Goal: Find specific page/section: Locate a particular part of the current website

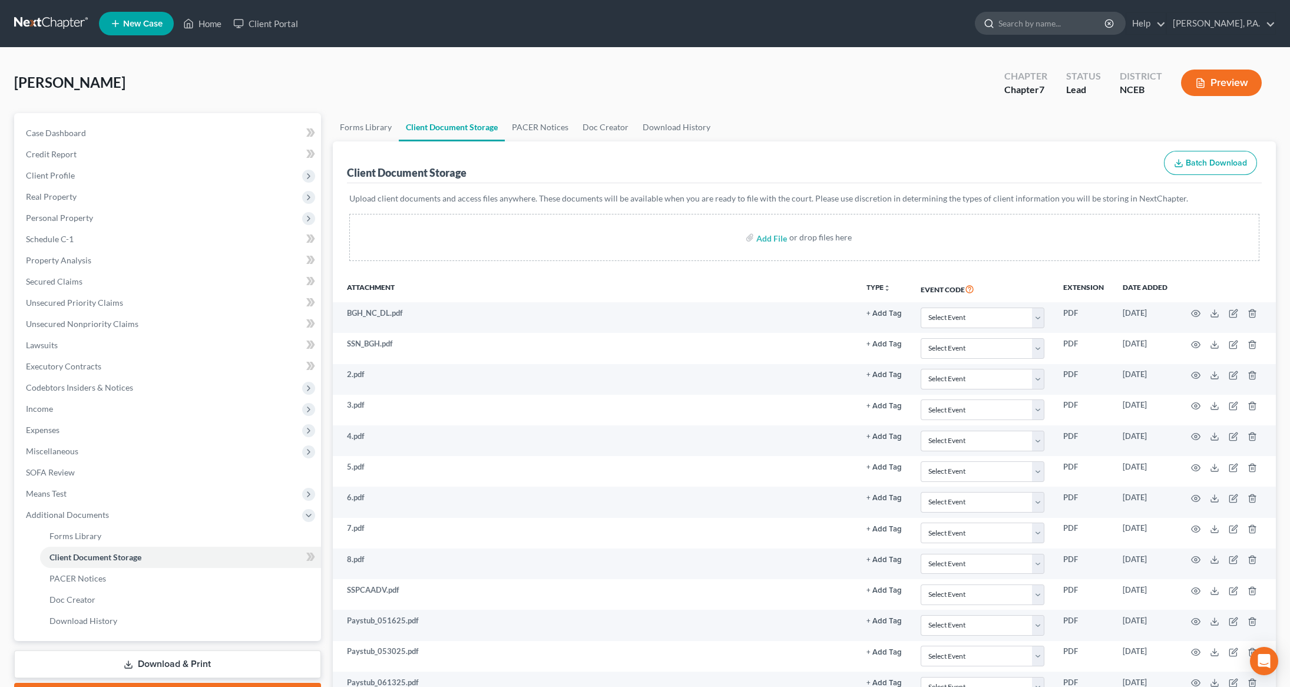
click at [1077, 27] on input "search" at bounding box center [1052, 23] width 108 height 22
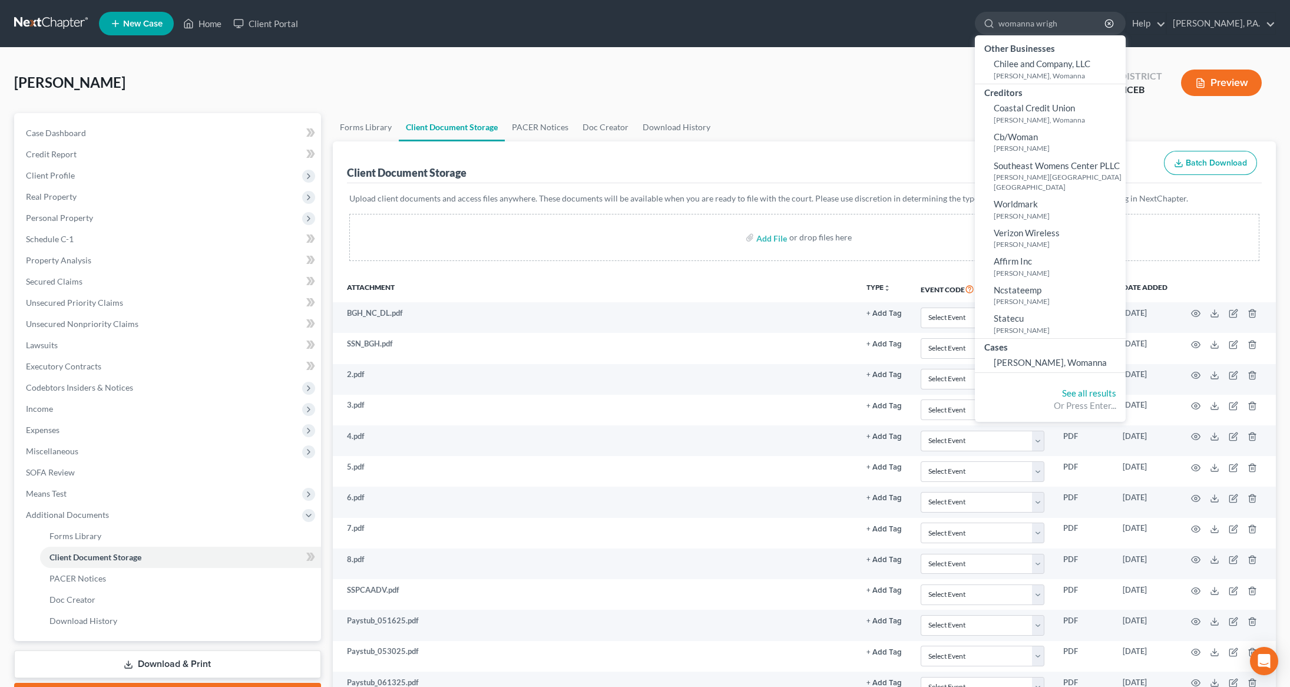
type input "[PERSON_NAME]"
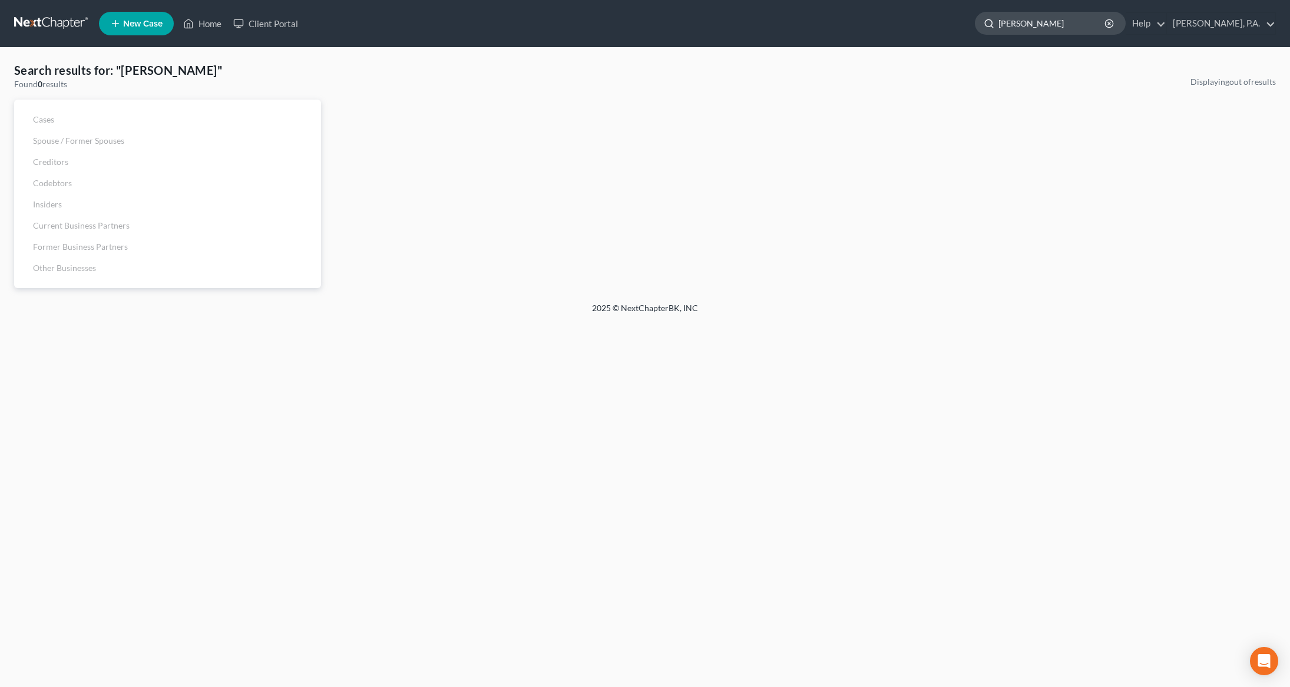
click at [1059, 25] on input "[PERSON_NAME]" at bounding box center [1052, 23] width 108 height 22
drag, startPoint x: 1099, startPoint y: 20, endPoint x: 977, endPoint y: 19, distance: 121.9
click at [977, 19] on ul "New Case Home Client Portal womanna [PERSON_NAME] - No Result - See all results…" at bounding box center [687, 23] width 1177 height 31
type input "[PERSON_NAME]"
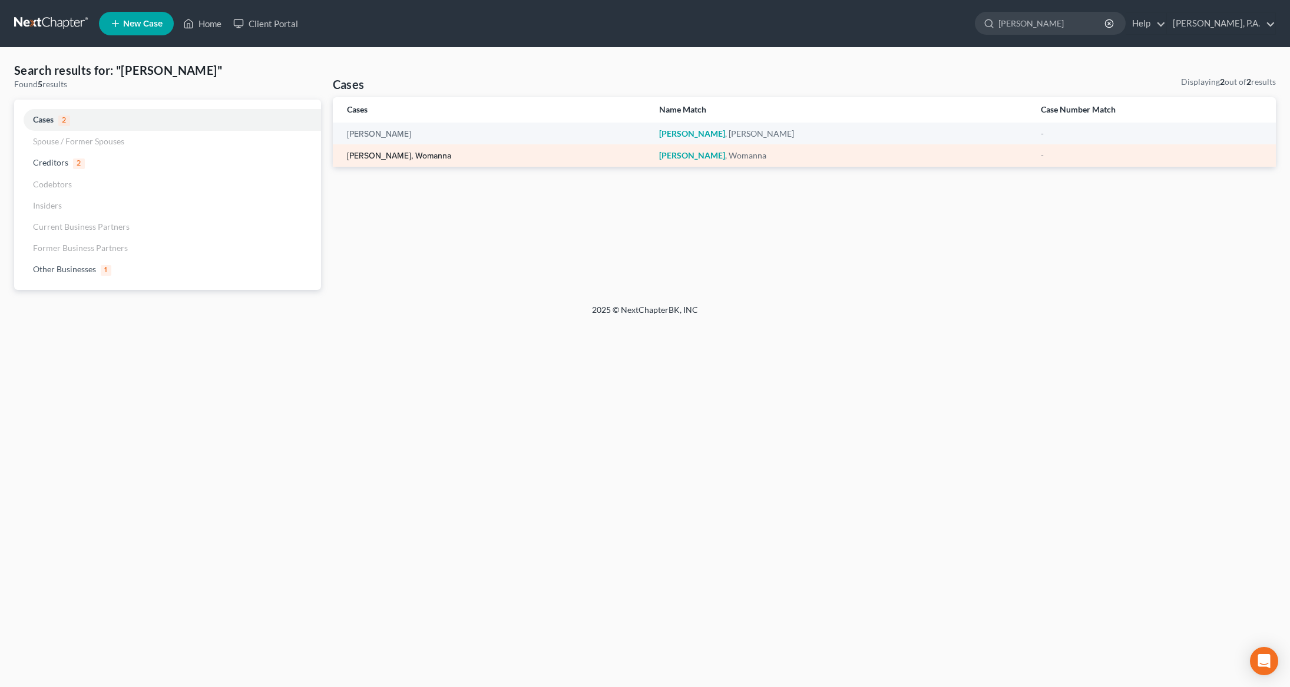
click at [377, 153] on link "[PERSON_NAME], Womanna" at bounding box center [399, 156] width 104 height 8
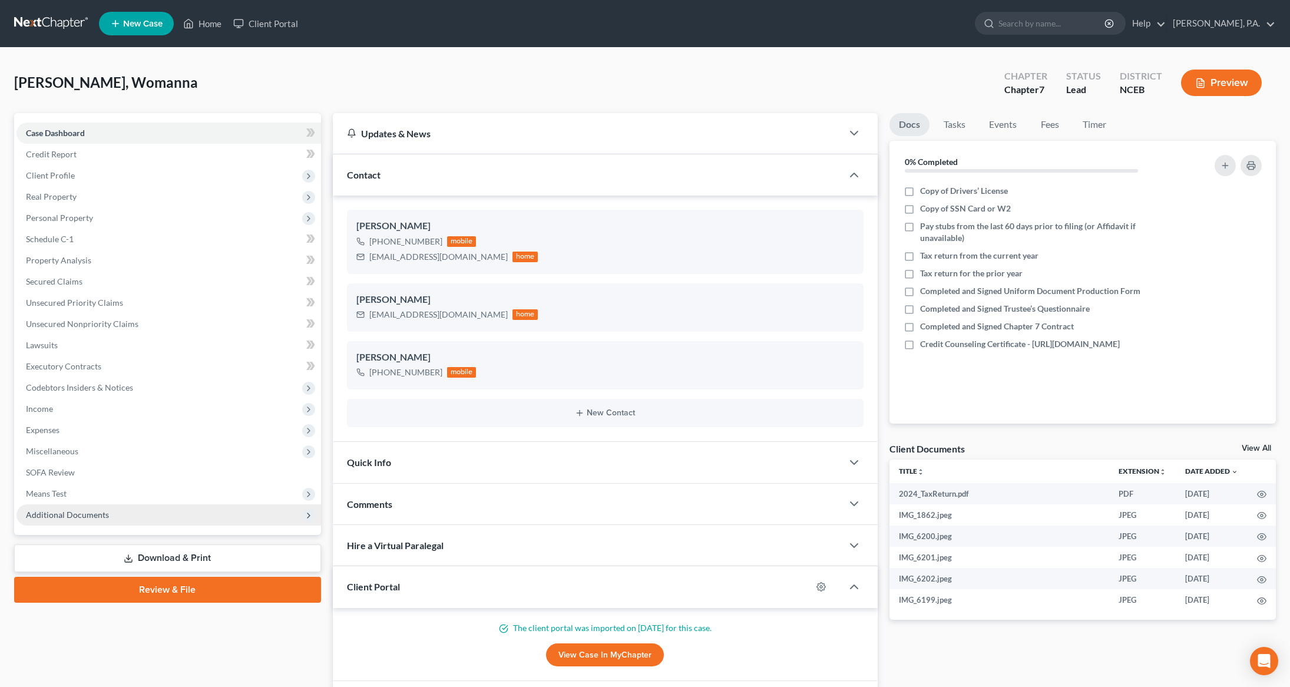
click at [68, 517] on span "Additional Documents" at bounding box center [67, 515] width 83 height 10
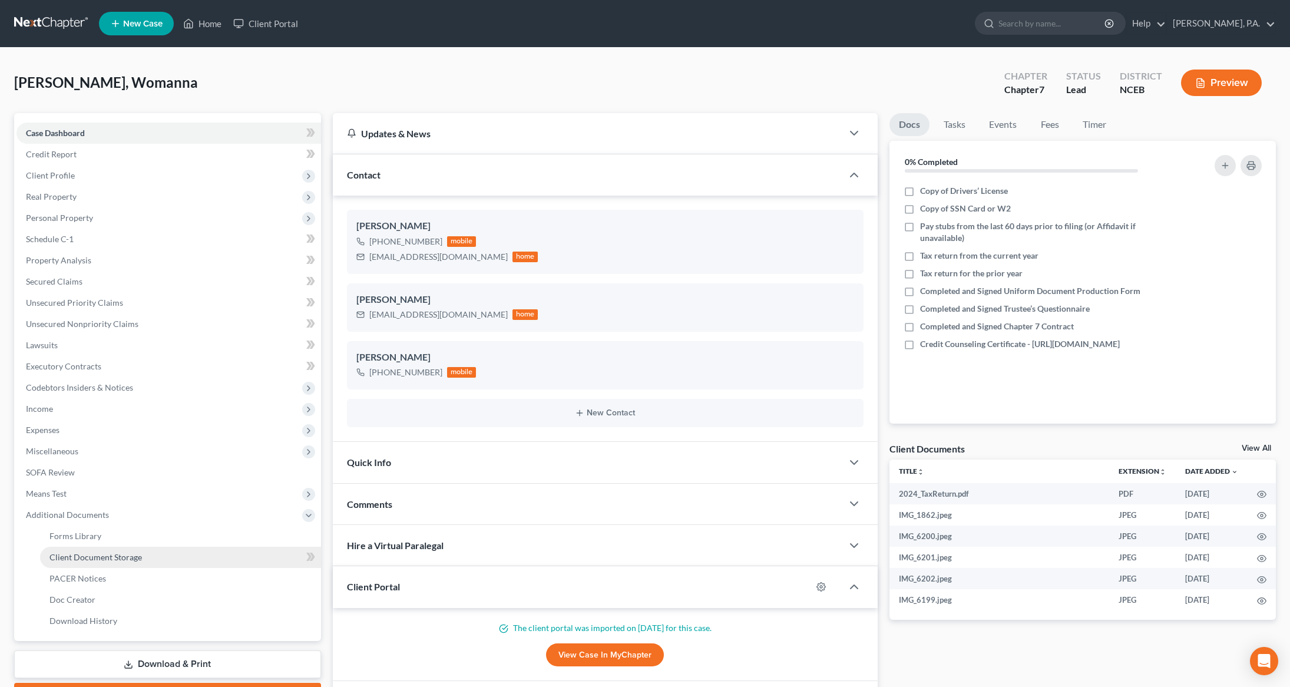
click at [91, 553] on span "Client Document Storage" at bounding box center [95, 557] width 92 height 10
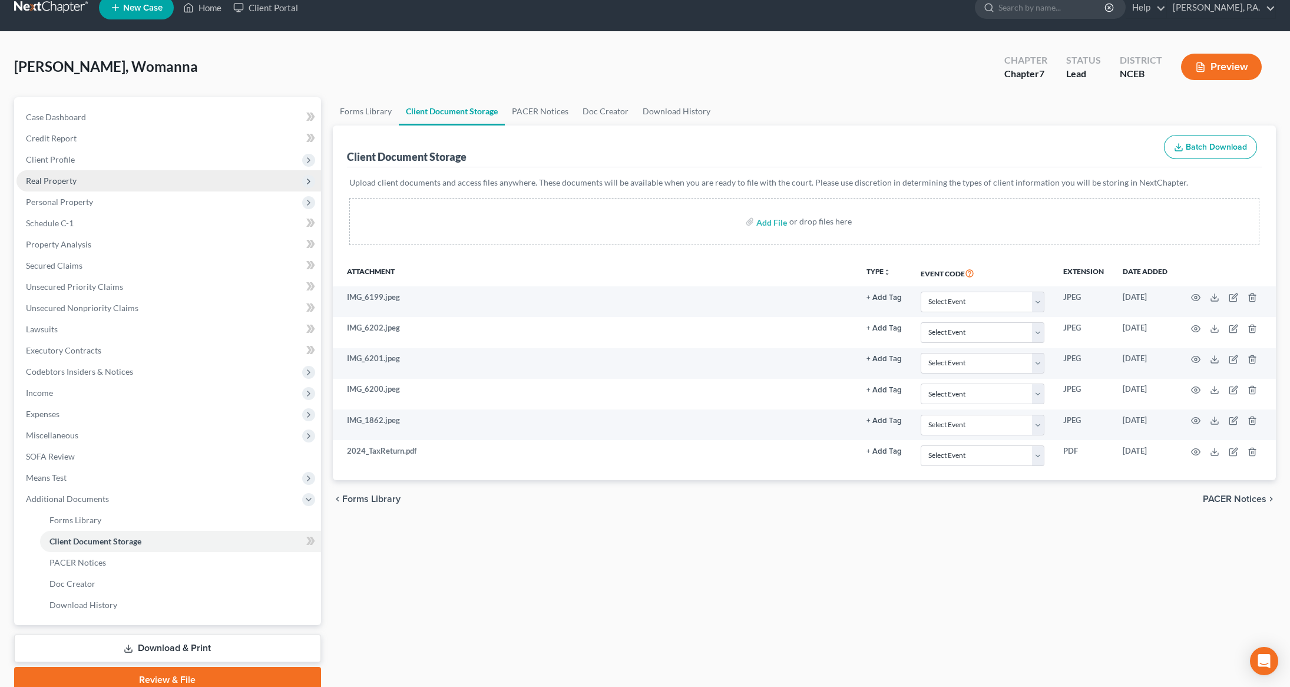
scroll to position [13, 0]
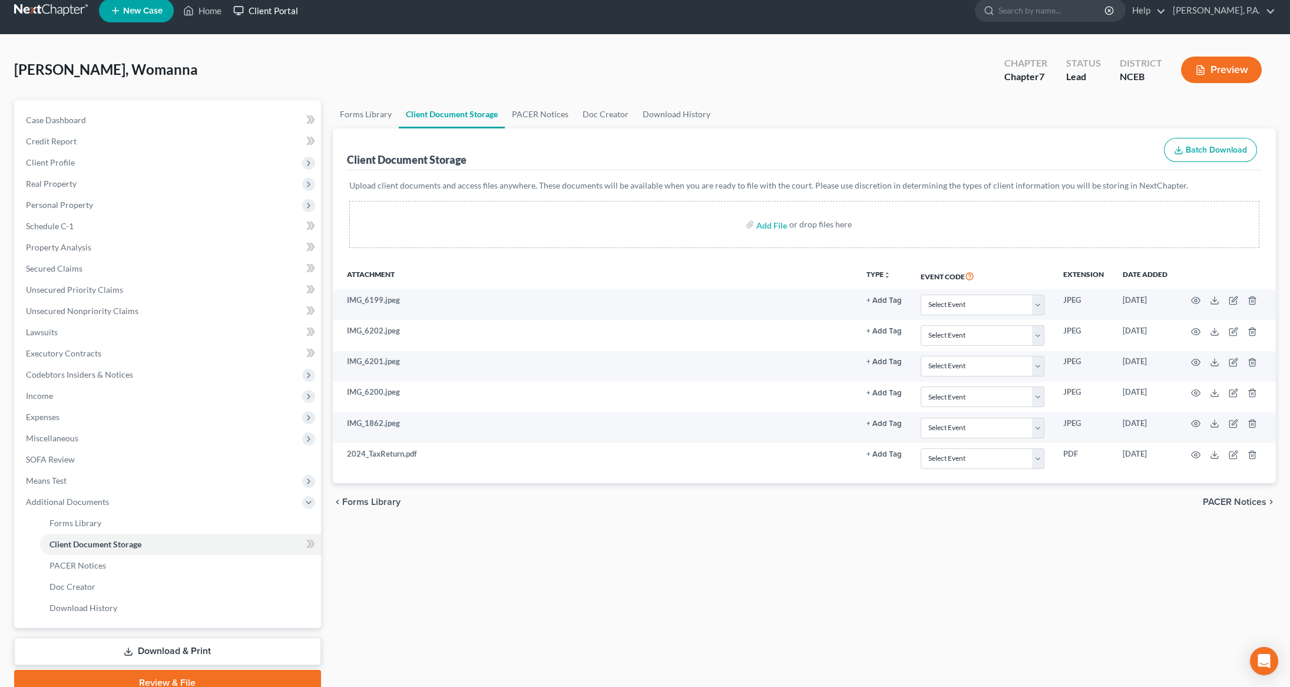
click at [277, 12] on link "Client Portal" at bounding box center [265, 10] width 77 height 21
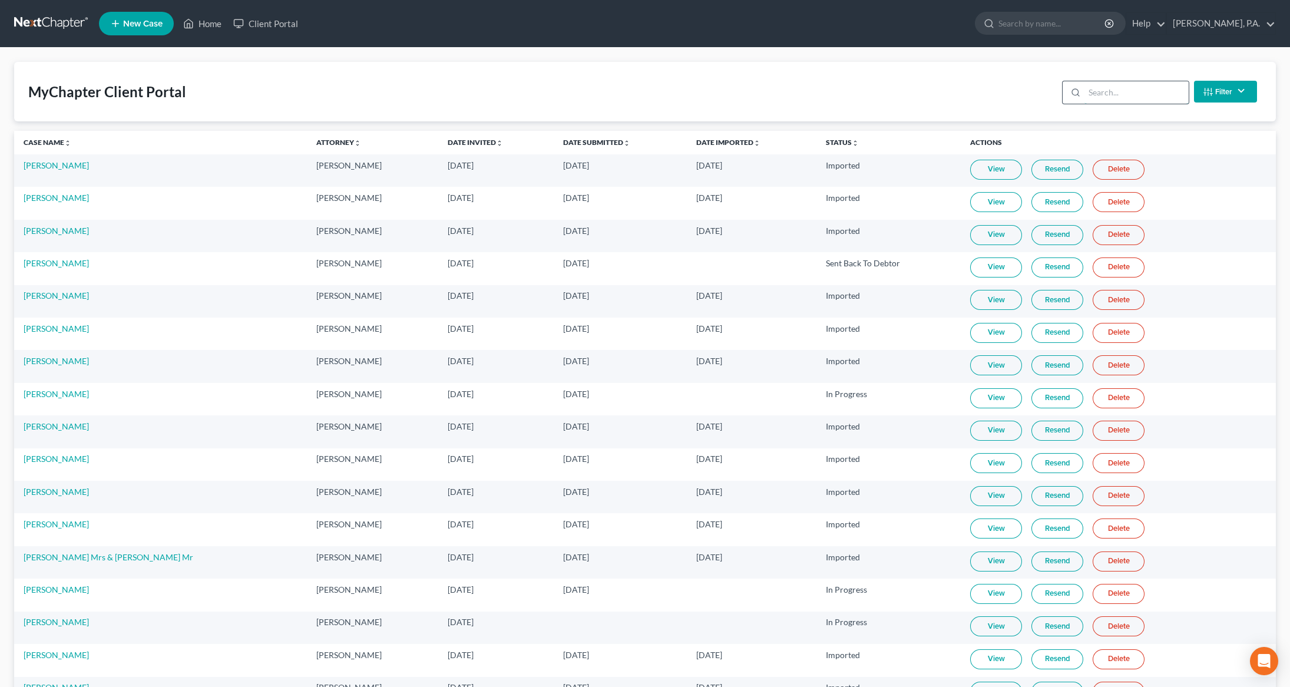
click at [1102, 94] on input "search" at bounding box center [1136, 92] width 104 height 22
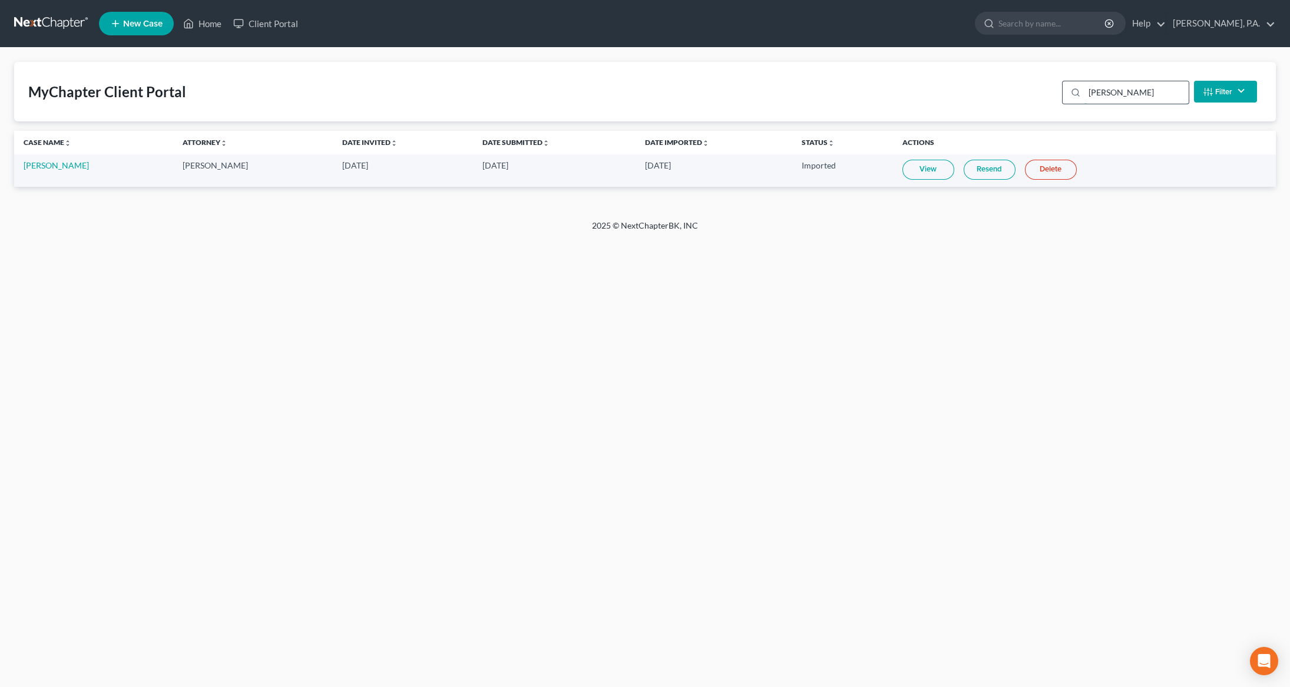
type input "[PERSON_NAME]"
click at [1130, 91] on input "[PERSON_NAME]" at bounding box center [1136, 92] width 104 height 22
click at [76, 170] on link "[PERSON_NAME]" at bounding box center [56, 165] width 65 height 10
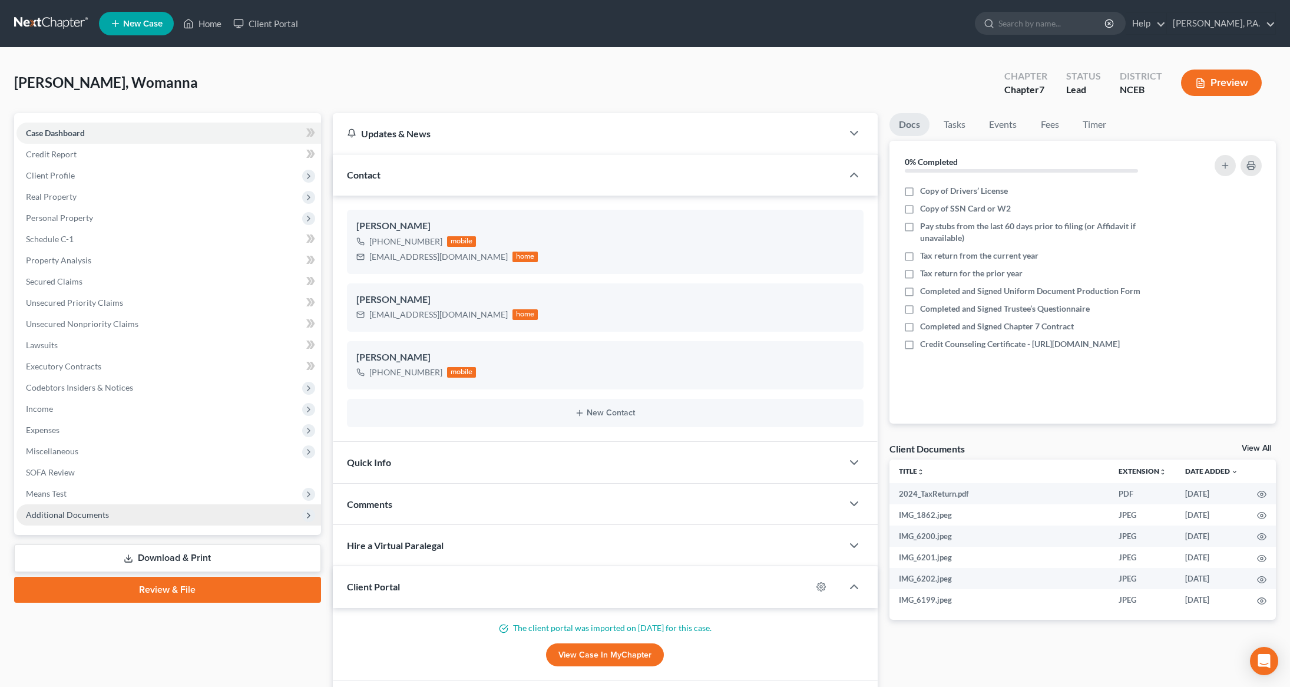
click at [64, 505] on span "Additional Documents" at bounding box center [168, 514] width 305 height 21
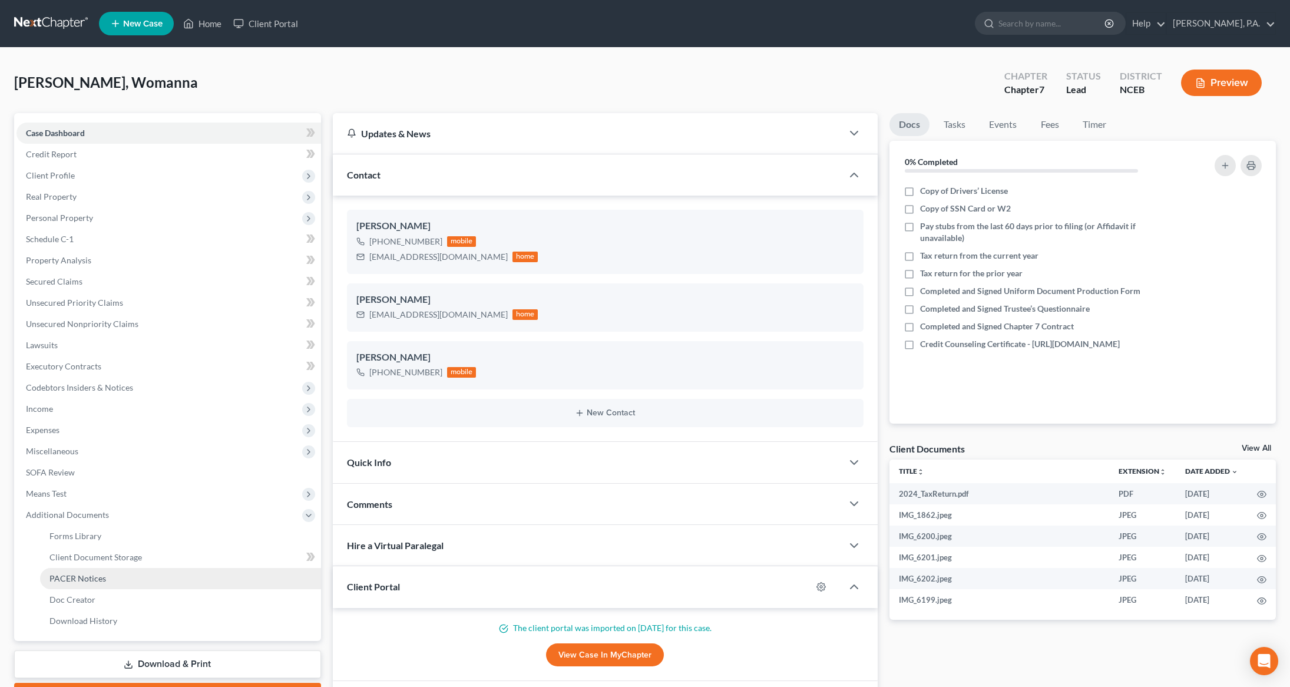
click at [80, 568] on link "PACER Notices" at bounding box center [180, 578] width 281 height 21
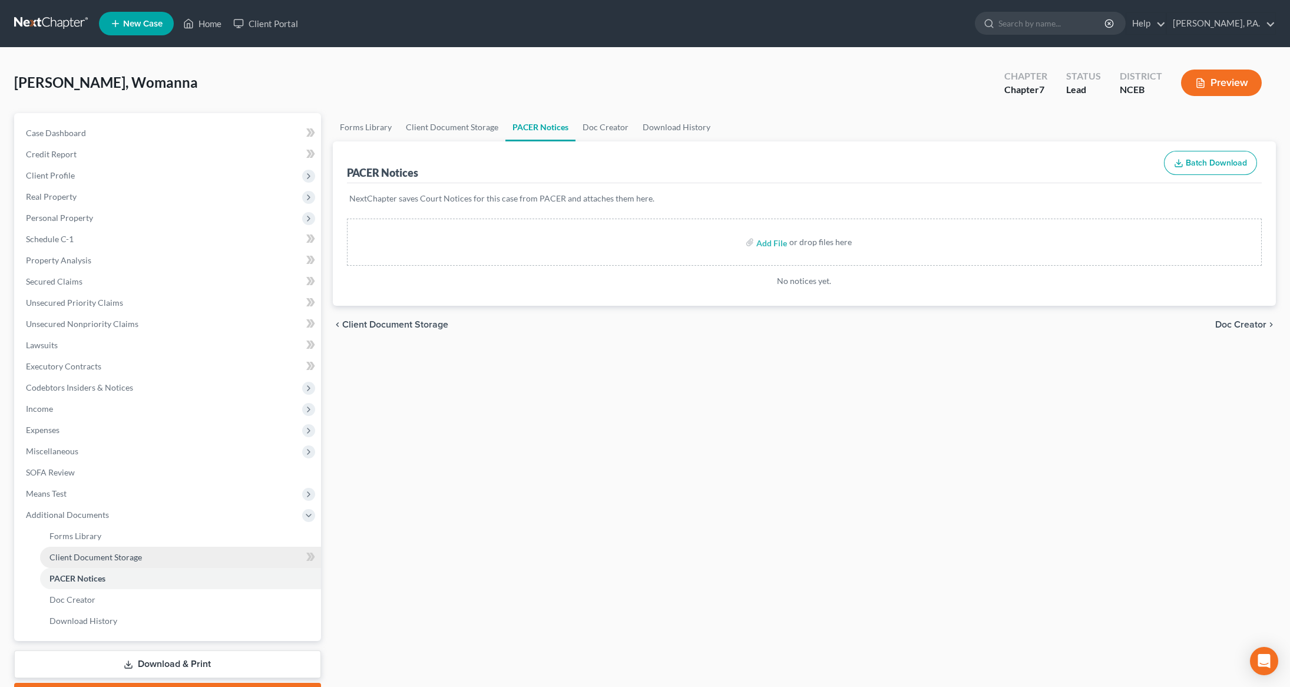
click at [81, 557] on span "Client Document Storage" at bounding box center [95, 557] width 92 height 10
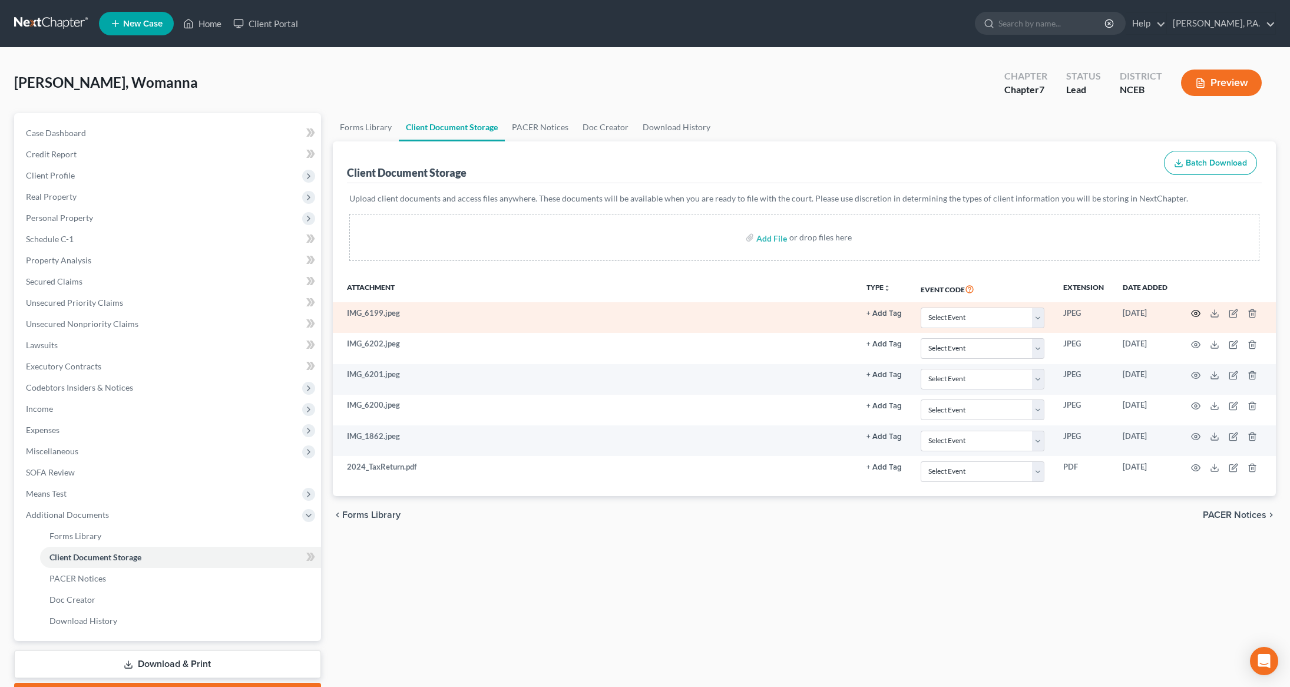
click at [1193, 313] on icon "button" at bounding box center [1195, 313] width 9 height 9
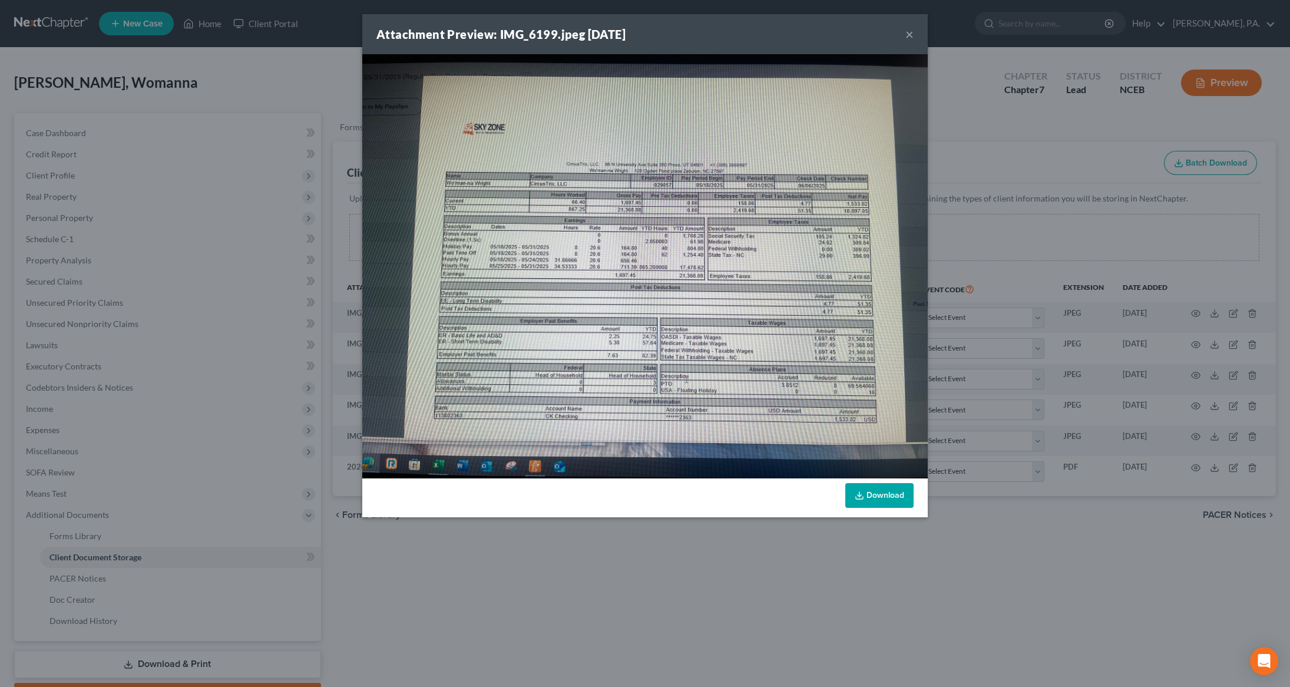
click at [915, 31] on div "Attachment Preview: IMG_6199.jpeg [DATE] ×" at bounding box center [644, 34] width 565 height 40
click at [910, 32] on button "×" at bounding box center [909, 34] width 8 height 14
